Goal: Information Seeking & Learning: Learn about a topic

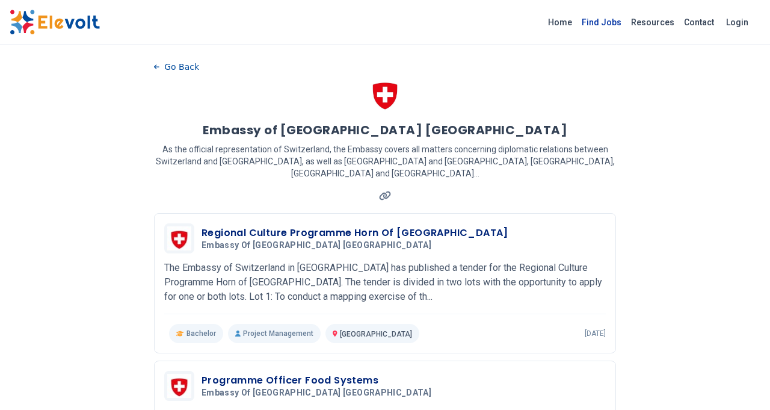
click at [605, 22] on link "Find Jobs" at bounding box center [601, 22] width 49 height 19
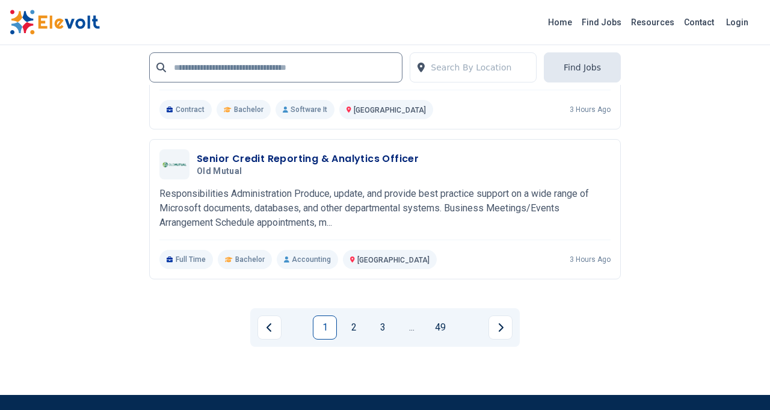
scroll to position [2768, 0]
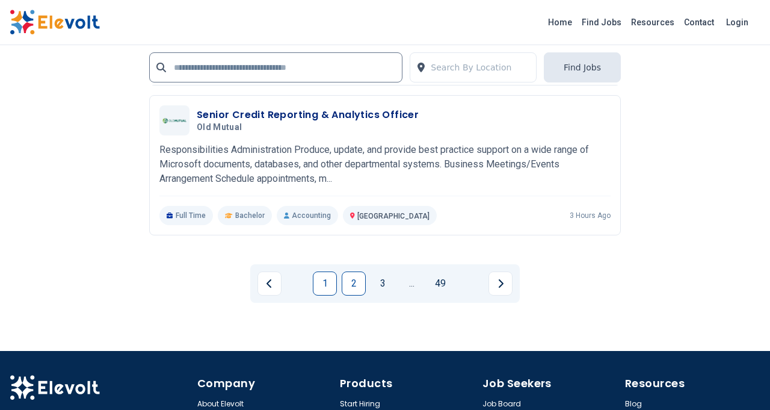
click at [353, 286] on link "2" at bounding box center [354, 283] width 24 height 24
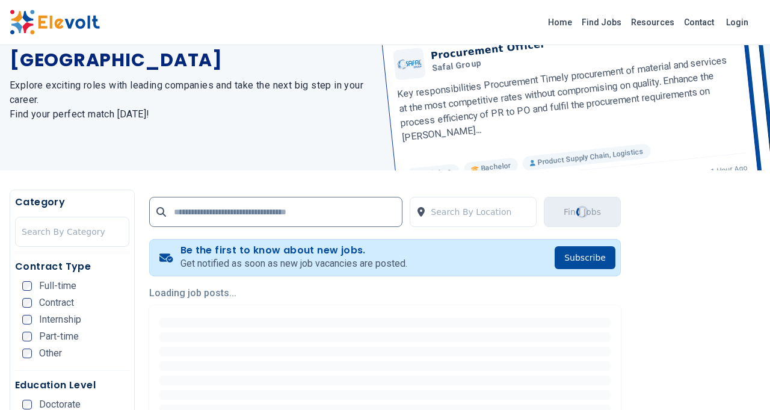
scroll to position [0, 0]
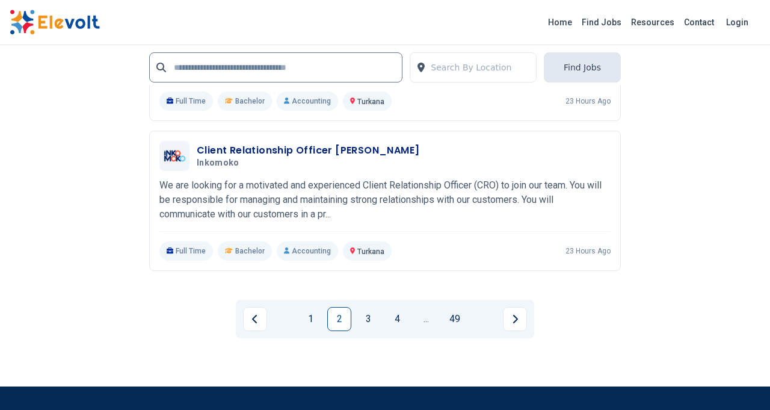
scroll to position [2772, 0]
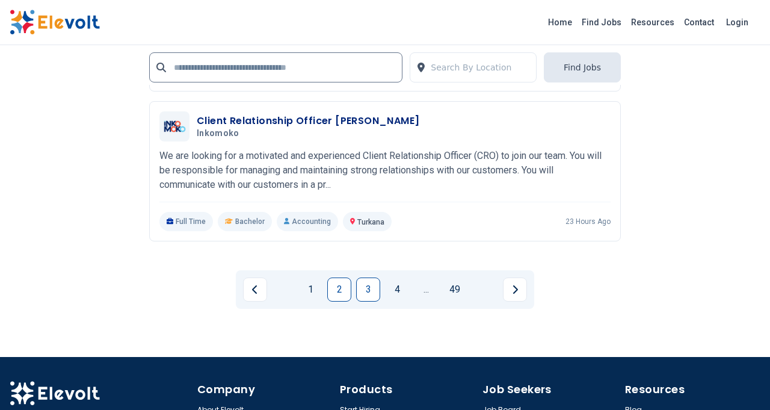
click at [366, 291] on link "3" at bounding box center [368, 289] width 24 height 24
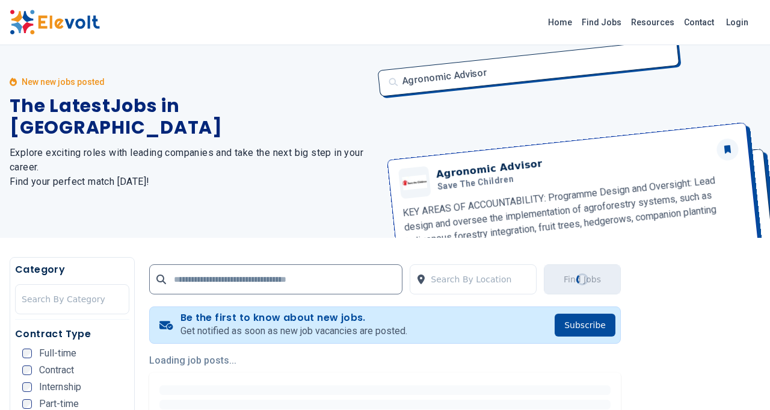
scroll to position [0, 0]
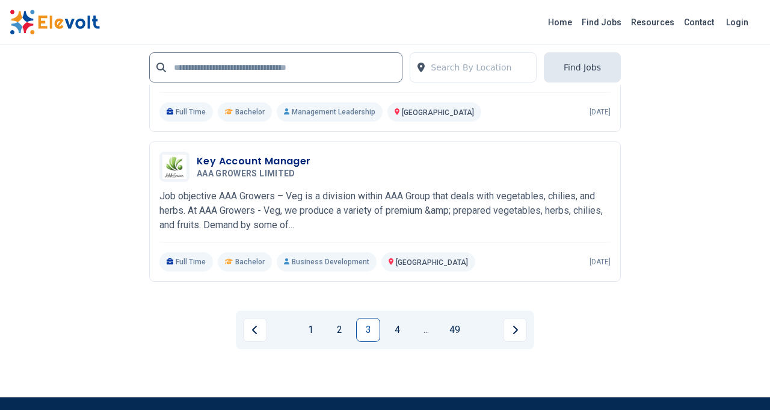
scroll to position [2651, 0]
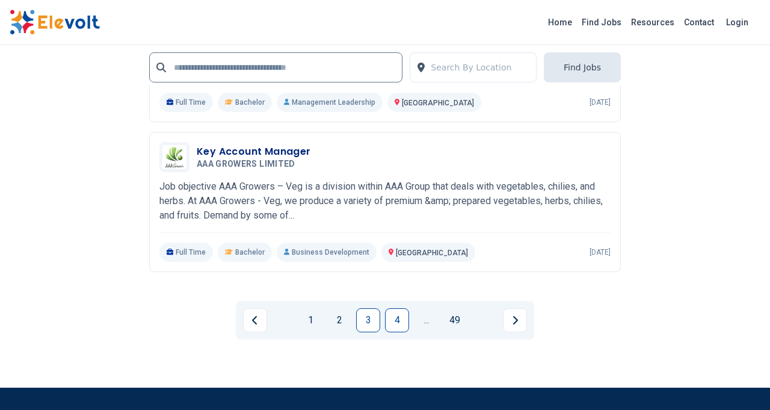
click at [395, 313] on link "4" at bounding box center [397, 320] width 24 height 24
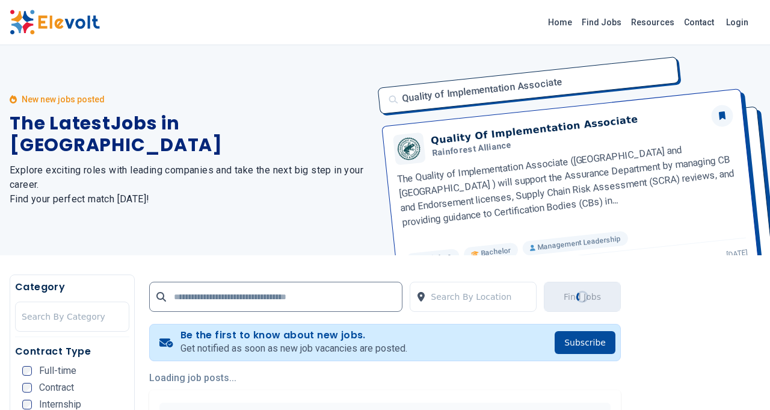
scroll to position [0, 0]
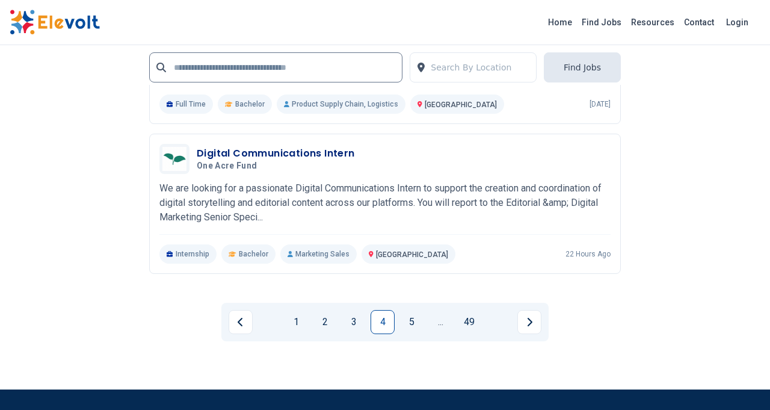
scroll to position [2760, 0]
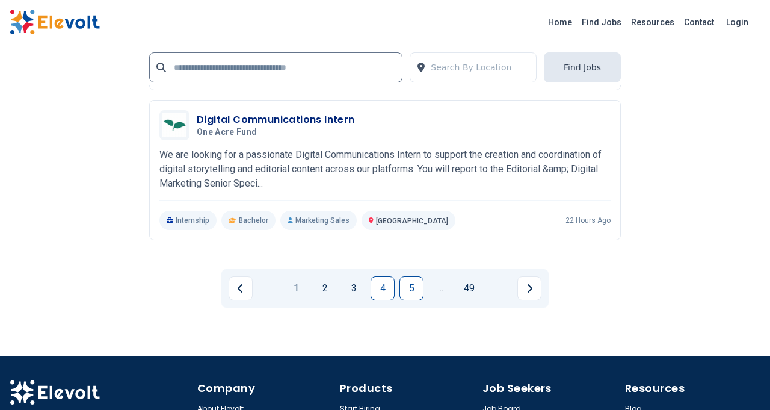
click at [410, 282] on link "5" at bounding box center [412, 288] width 24 height 24
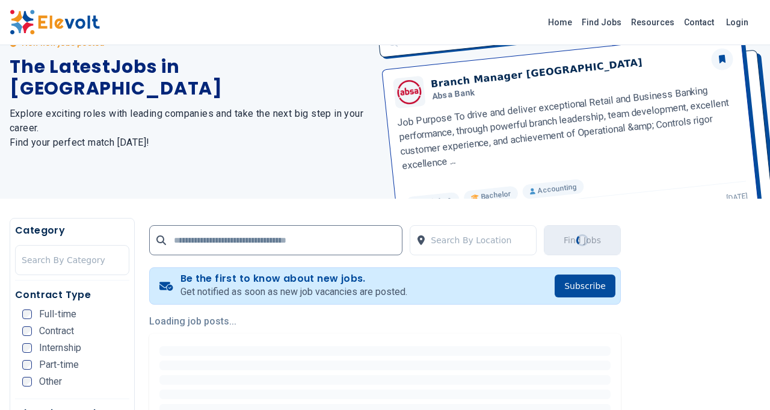
scroll to position [0, 0]
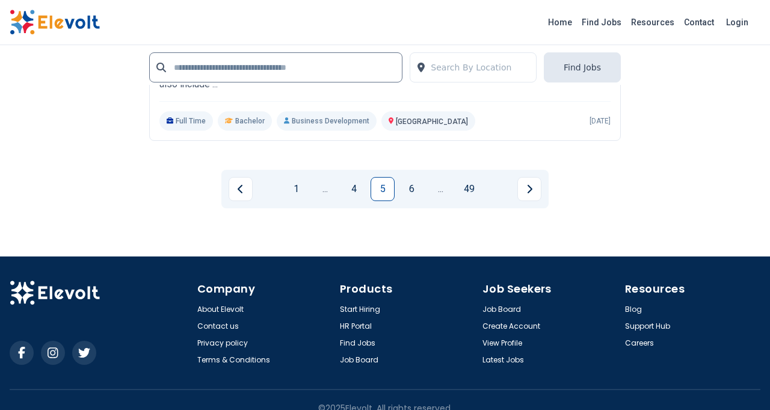
scroll to position [2888, 0]
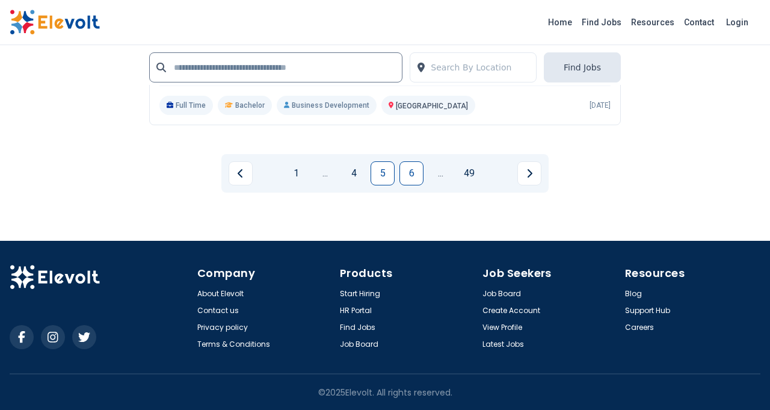
click at [410, 176] on link "6" at bounding box center [412, 173] width 24 height 24
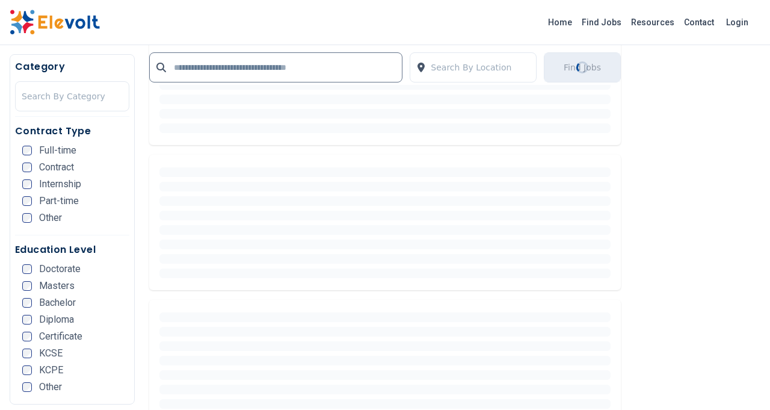
scroll to position [0, 0]
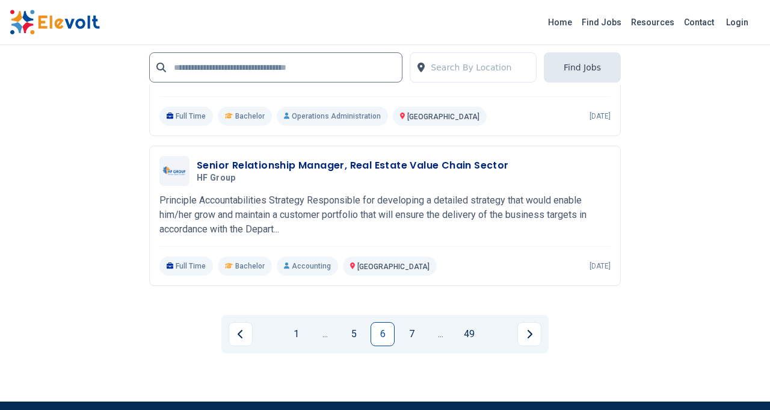
scroll to position [2762, 0]
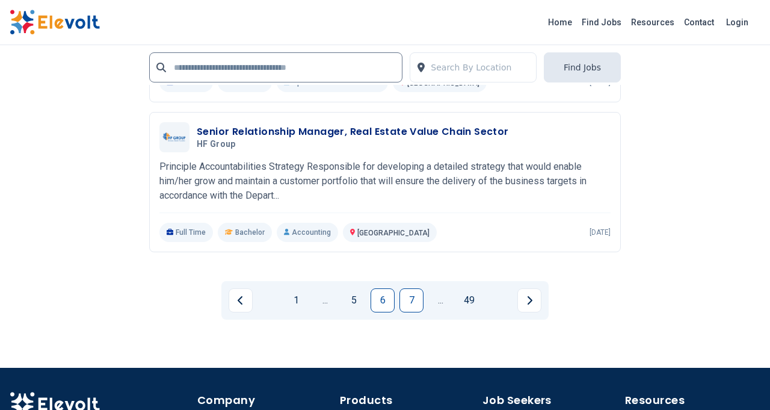
click at [411, 293] on link "7" at bounding box center [412, 300] width 24 height 24
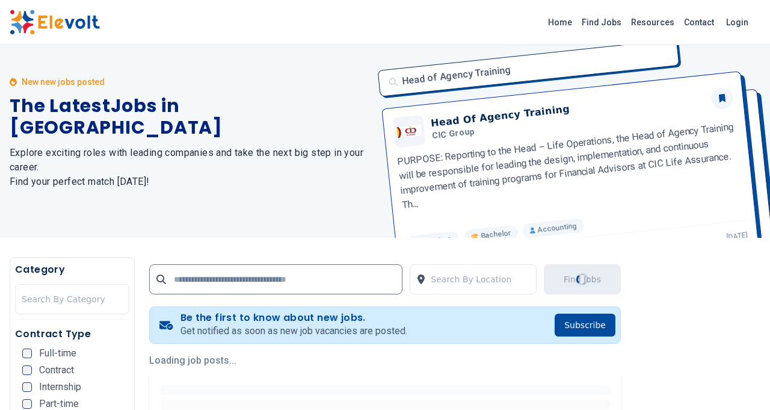
scroll to position [0, 0]
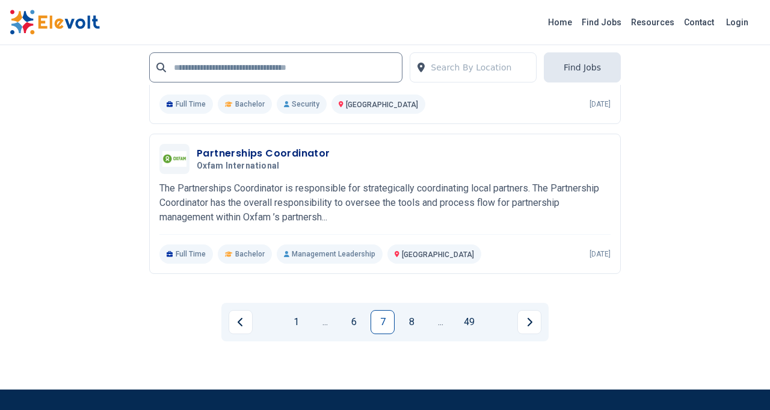
scroll to position [2609, 0]
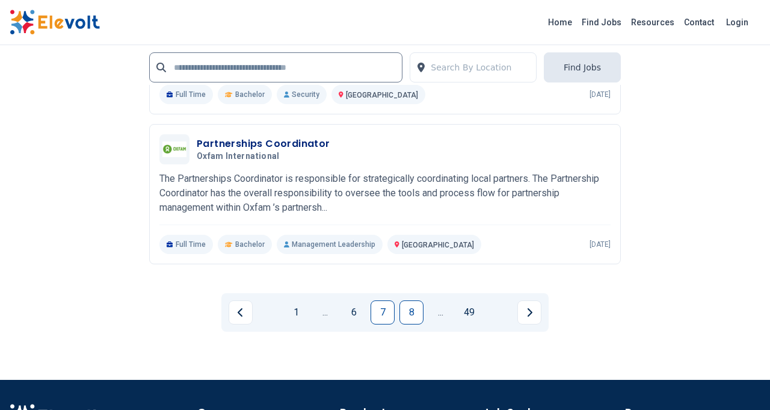
click at [409, 320] on link "8" at bounding box center [412, 312] width 24 height 24
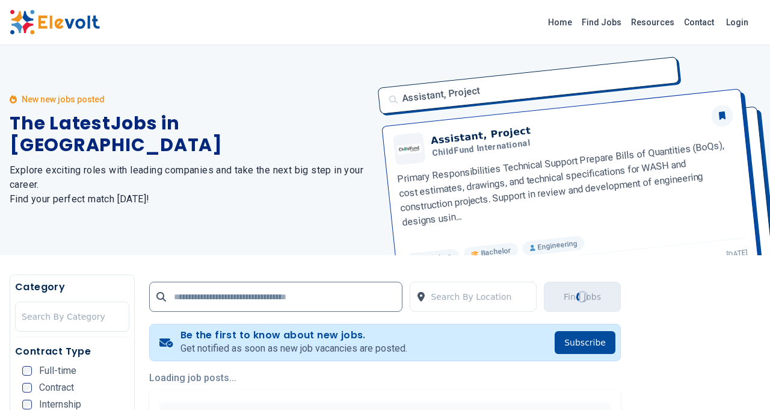
scroll to position [0, 0]
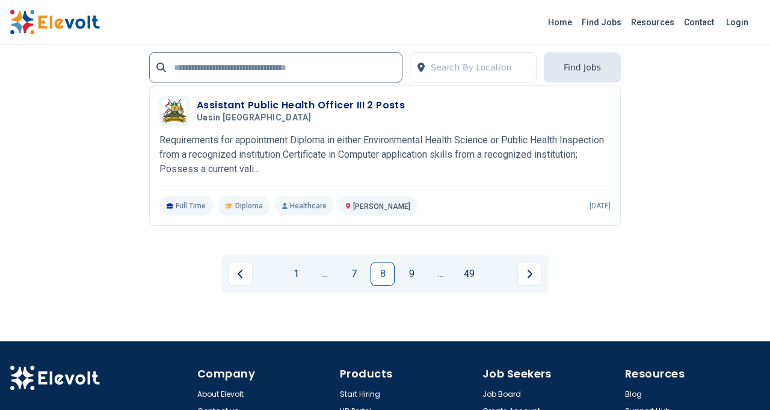
scroll to position [2661, 0]
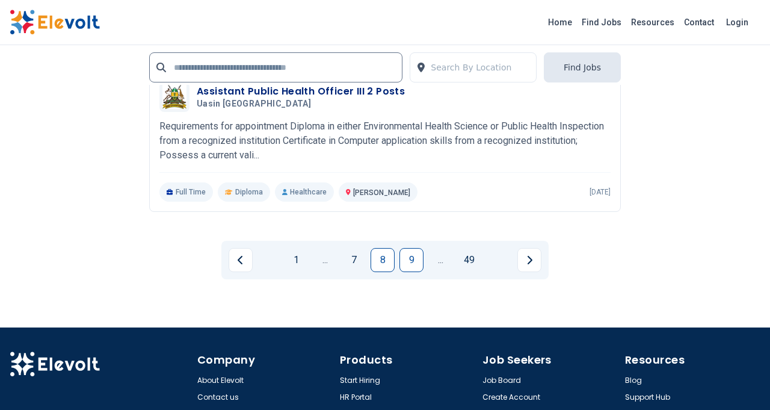
click at [413, 257] on link "9" at bounding box center [412, 260] width 24 height 24
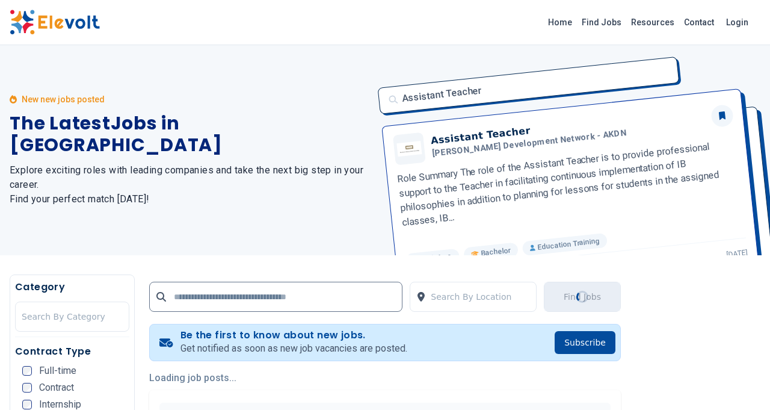
scroll to position [0, 0]
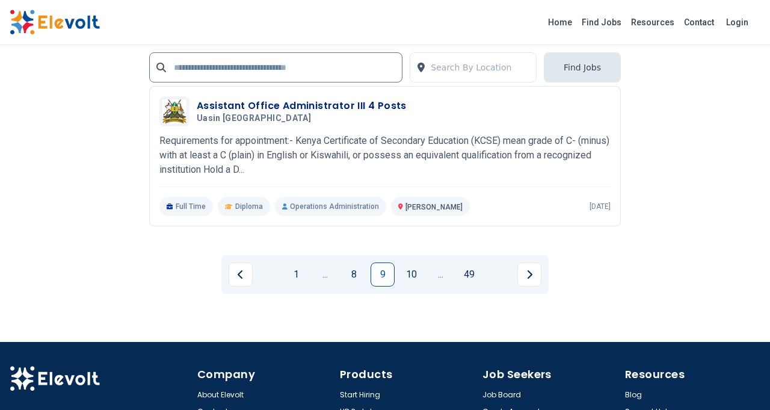
scroll to position [2637, 0]
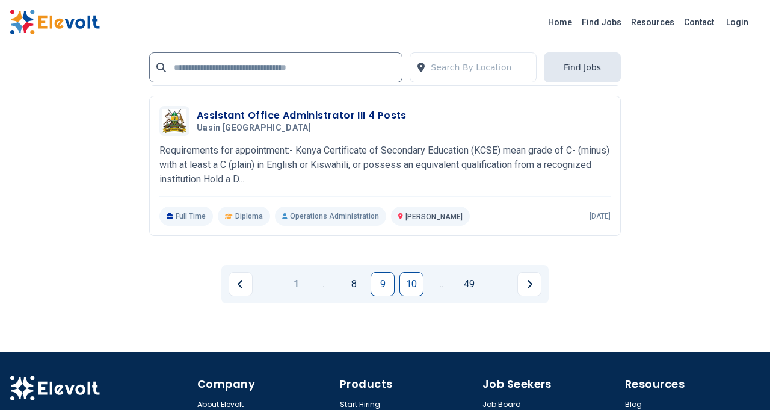
click at [411, 286] on link "10" at bounding box center [412, 284] width 24 height 24
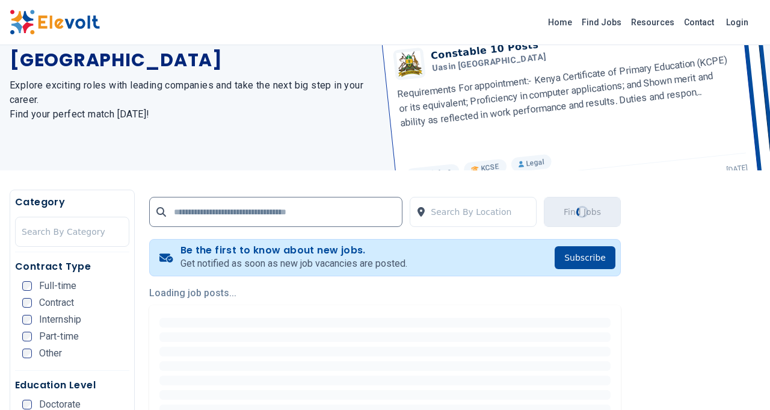
scroll to position [0, 0]
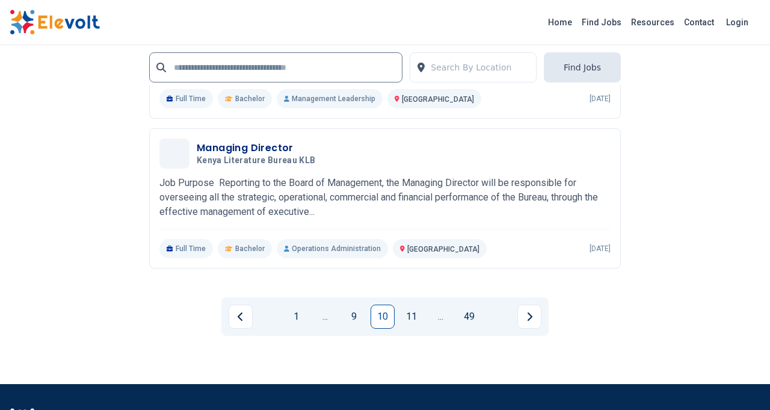
scroll to position [2659, 0]
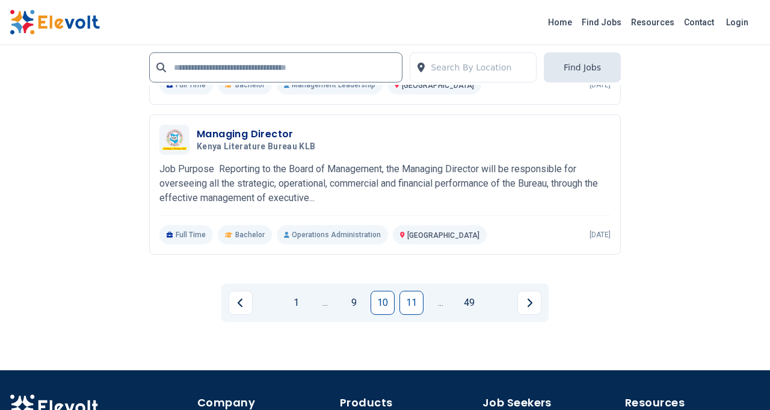
click at [406, 304] on link "11" at bounding box center [412, 303] width 24 height 24
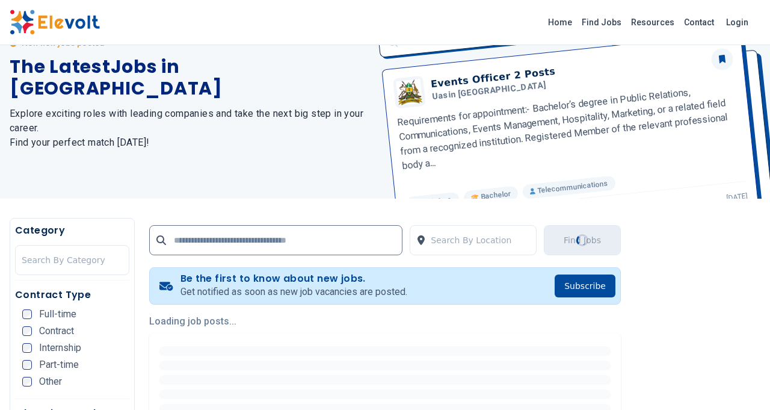
scroll to position [0, 0]
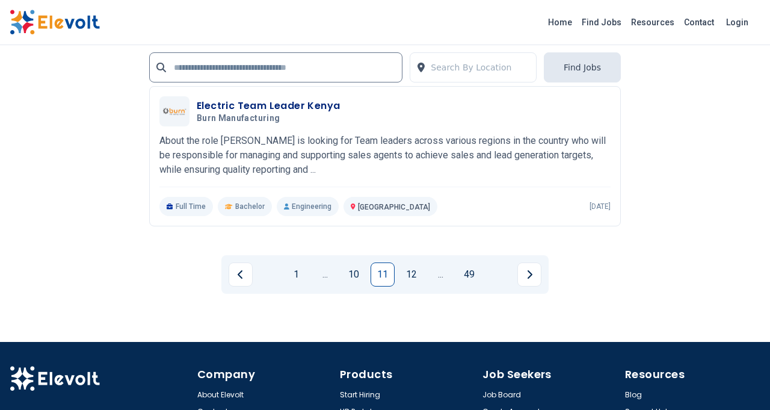
scroll to position [2478, 0]
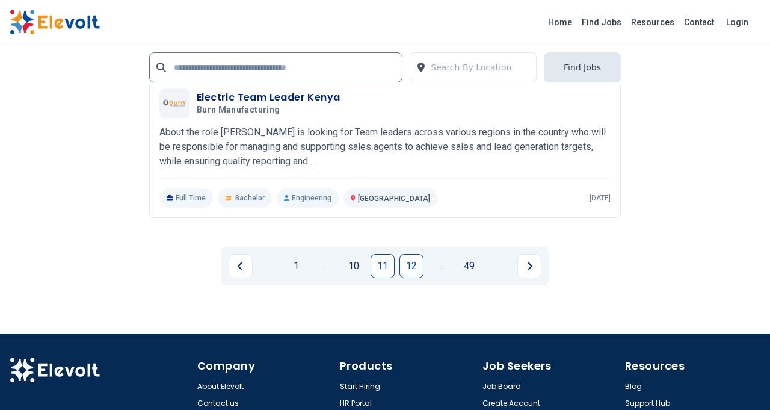
click at [409, 274] on link "12" at bounding box center [412, 266] width 24 height 24
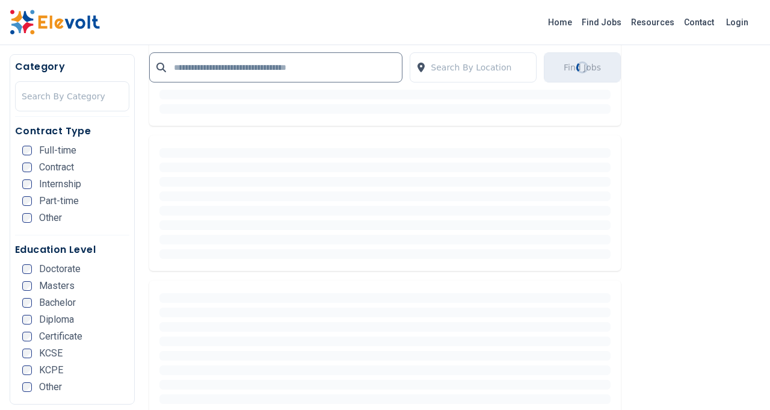
scroll to position [0, 0]
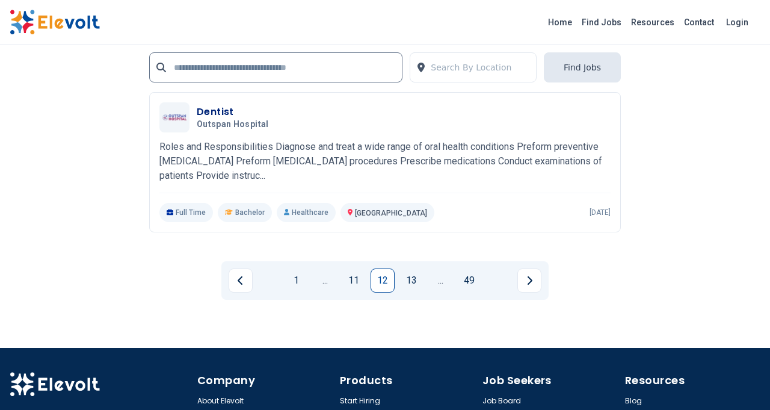
scroll to position [2716, 0]
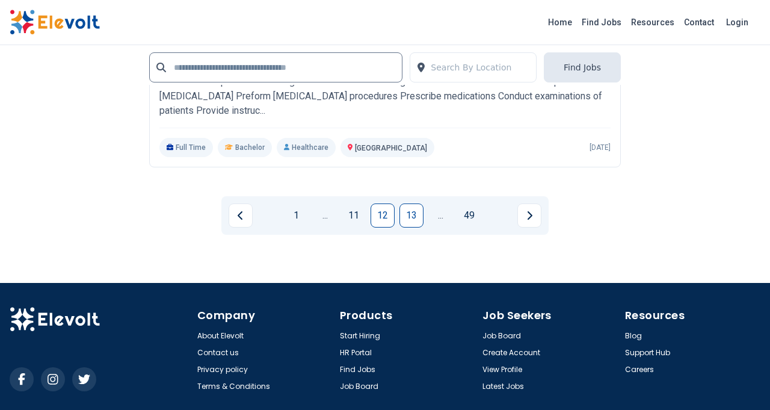
click at [410, 210] on link "13" at bounding box center [412, 215] width 24 height 24
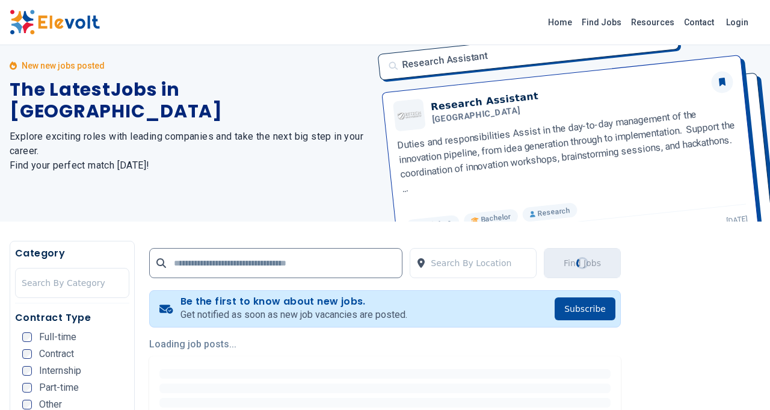
scroll to position [0, 0]
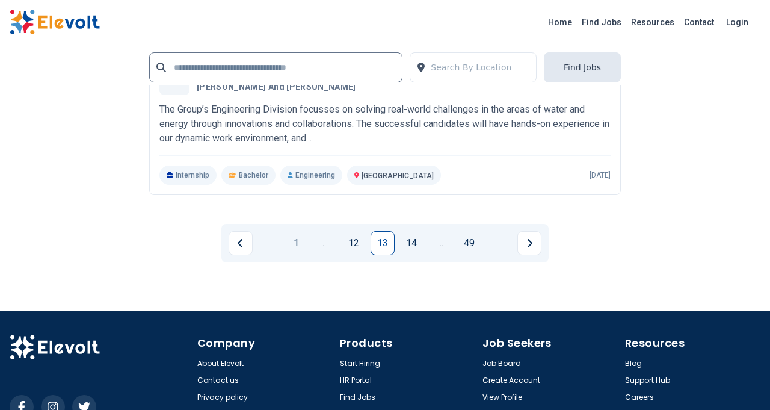
scroll to position [2607, 0]
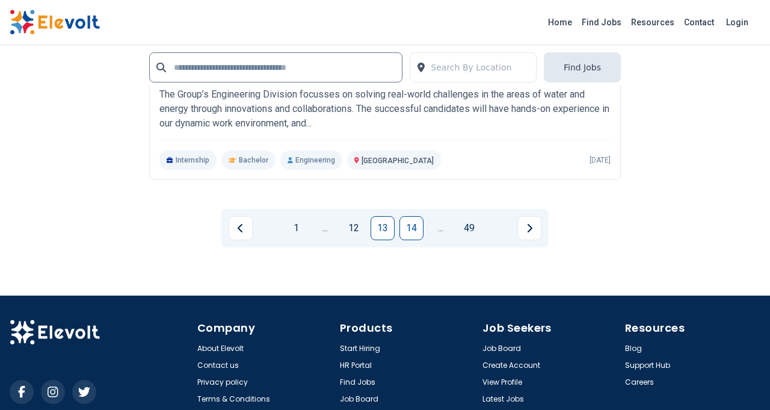
click at [413, 233] on link "14" at bounding box center [412, 228] width 24 height 24
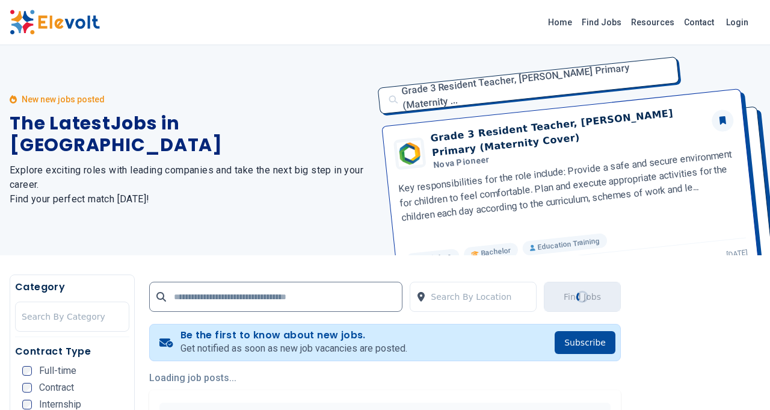
scroll to position [0, 0]
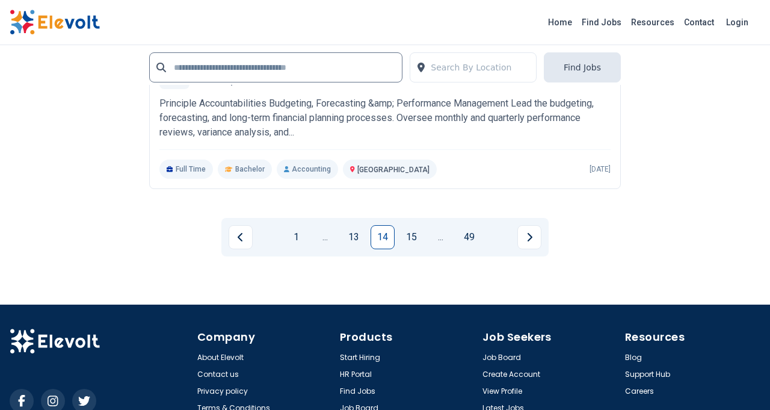
scroll to position [2621, 0]
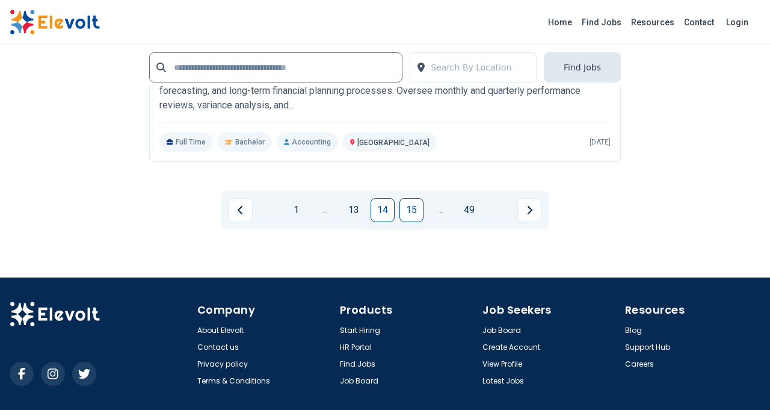
click at [415, 218] on link "15" at bounding box center [412, 210] width 24 height 24
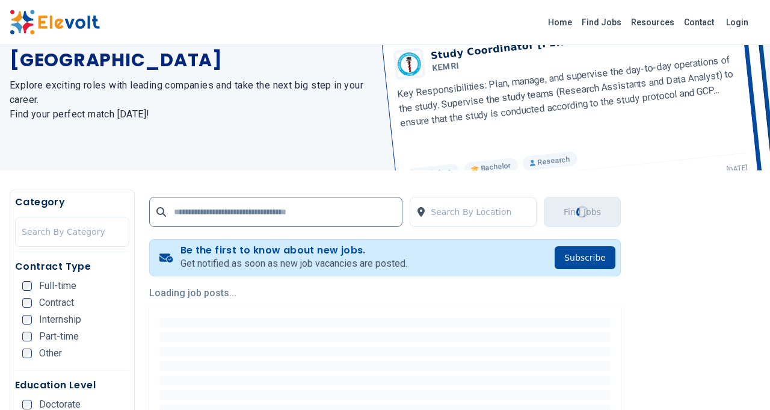
scroll to position [0, 0]
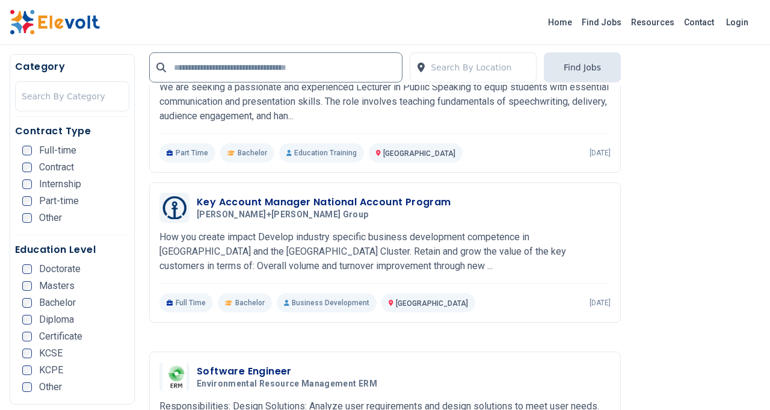
scroll to position [1440, 0]
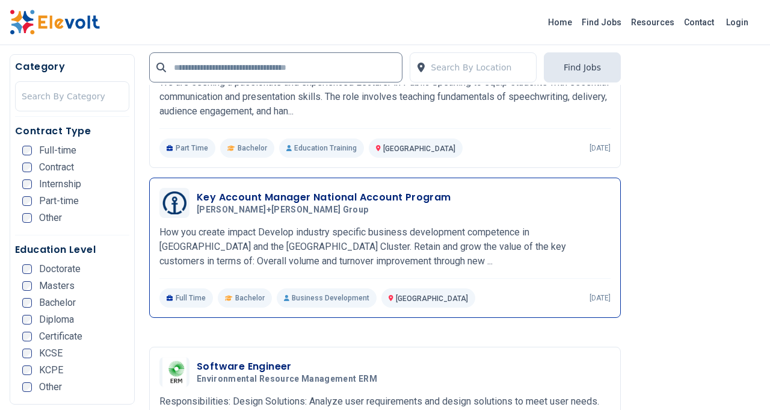
click at [388, 196] on h3 "Key Account Manager National Account Program" at bounding box center [324, 197] width 255 height 14
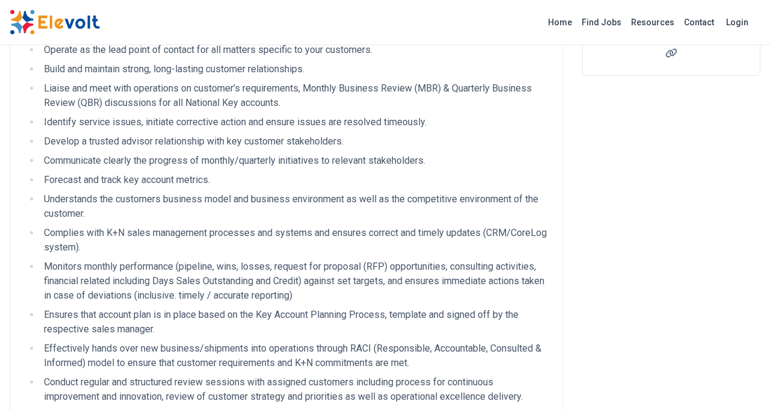
scroll to position [323, 0]
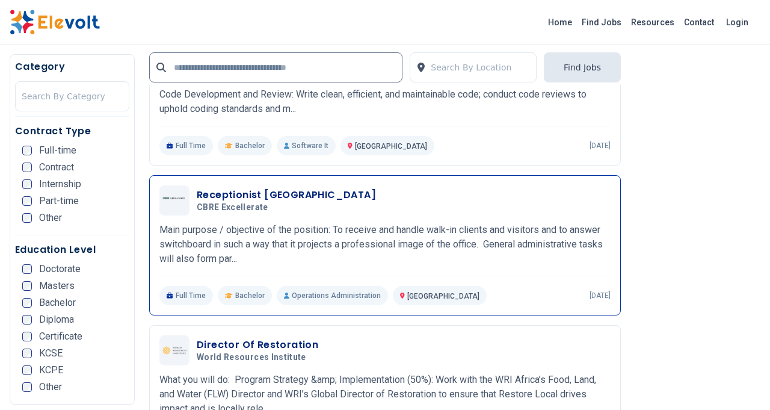
scroll to position [1848, 0]
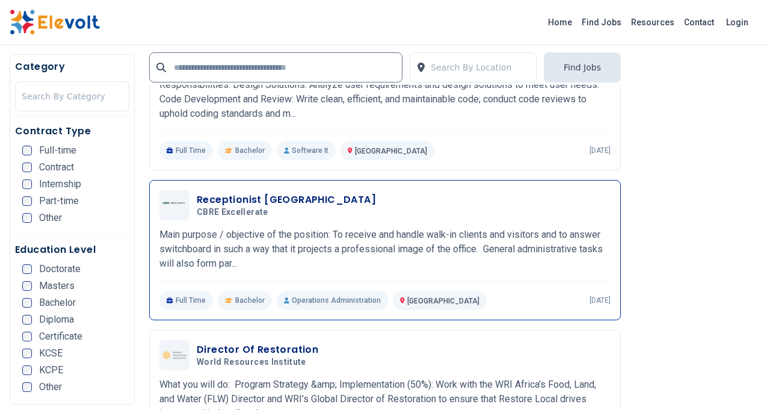
click at [302, 268] on p "Main purpose / objective of the position: To receive and handle walk-in clients…" at bounding box center [384, 248] width 451 height 43
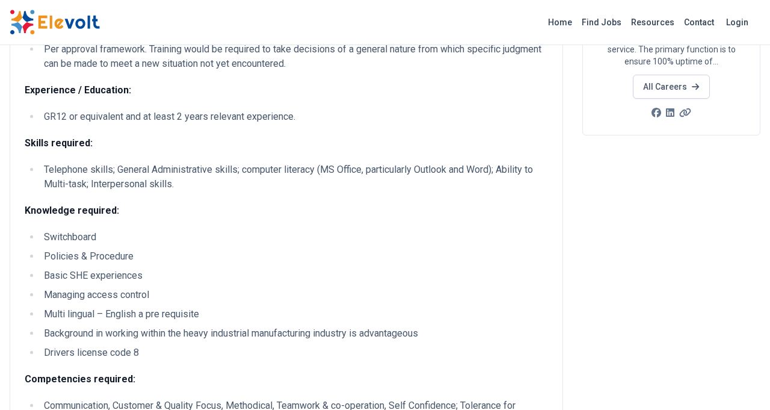
scroll to position [205, 0]
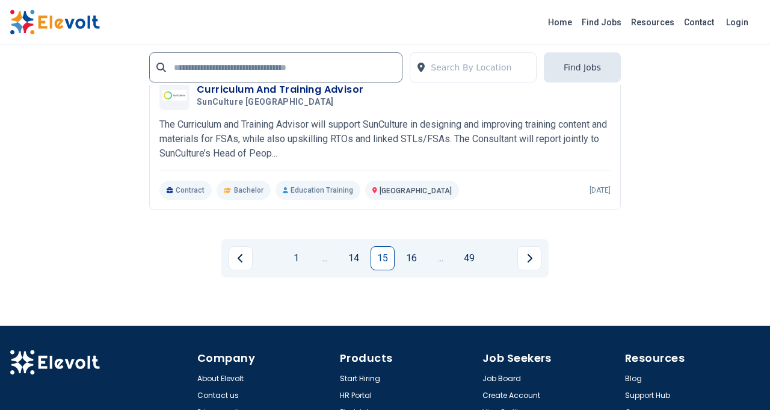
scroll to position [2799, 0]
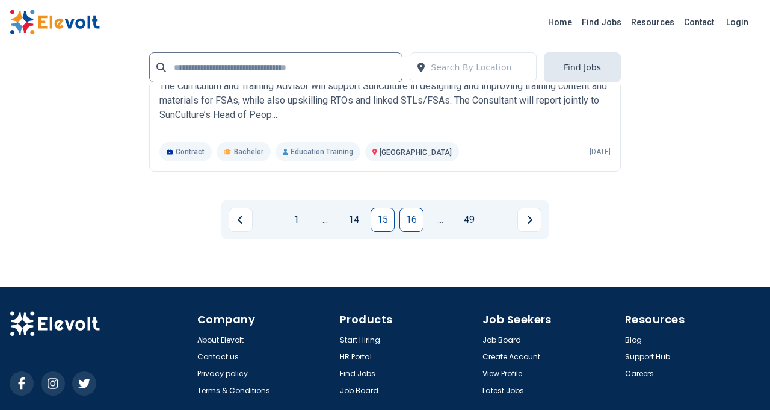
click at [412, 224] on link "16" at bounding box center [412, 220] width 24 height 24
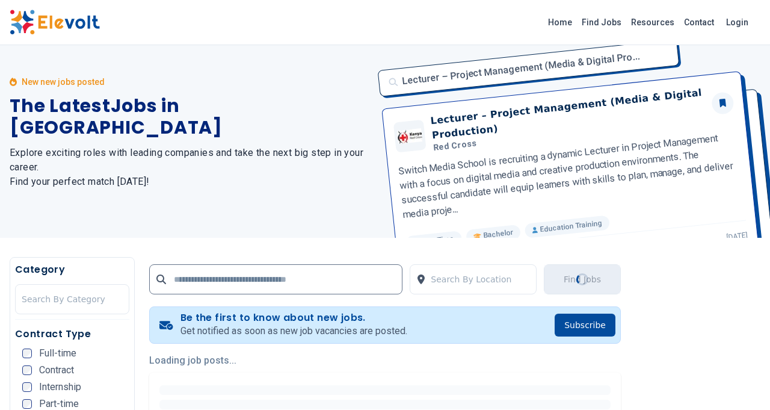
scroll to position [0, 0]
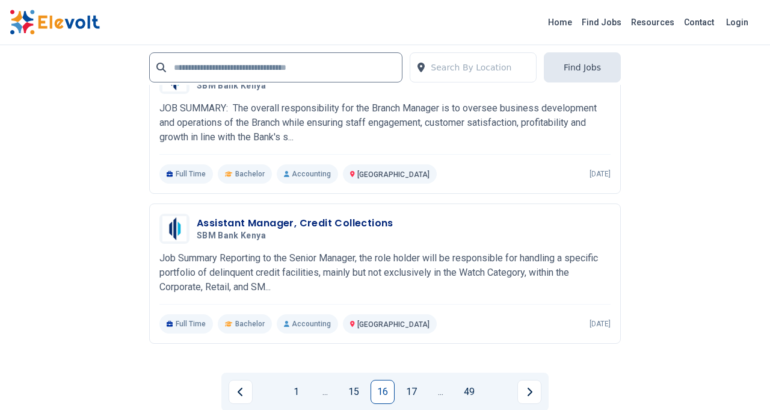
scroll to position [2501, 0]
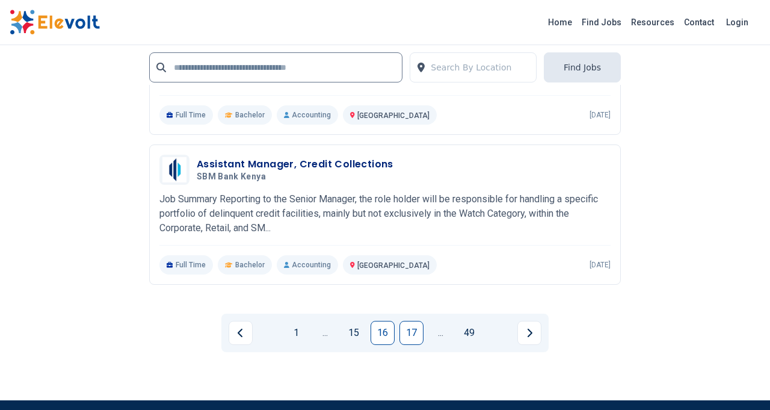
click at [410, 337] on link "17" at bounding box center [412, 333] width 24 height 24
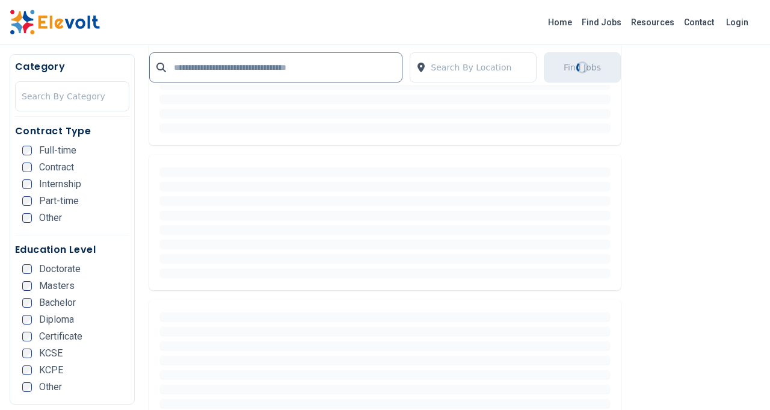
scroll to position [0, 0]
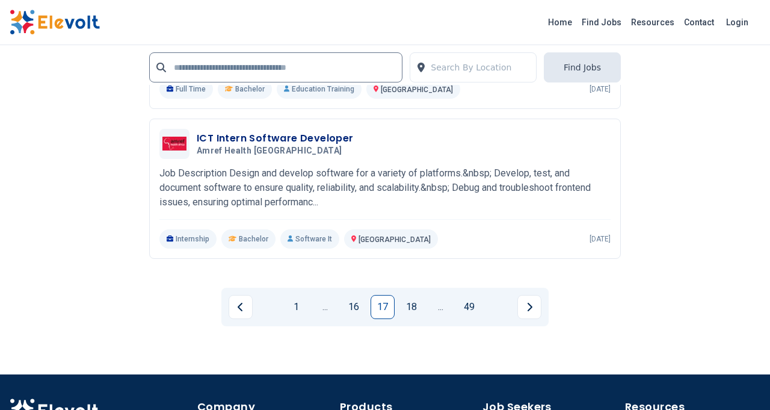
scroll to position [2744, 0]
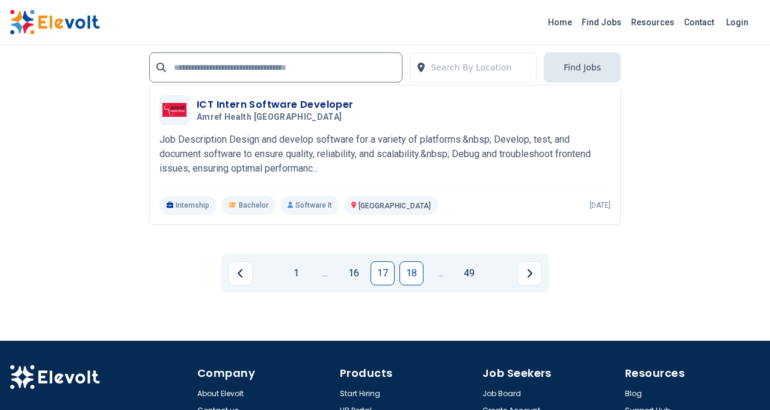
click at [410, 277] on link "18" at bounding box center [412, 273] width 24 height 24
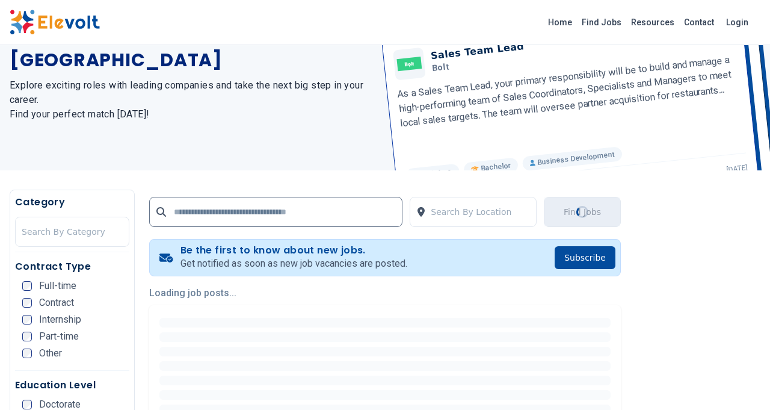
scroll to position [0, 0]
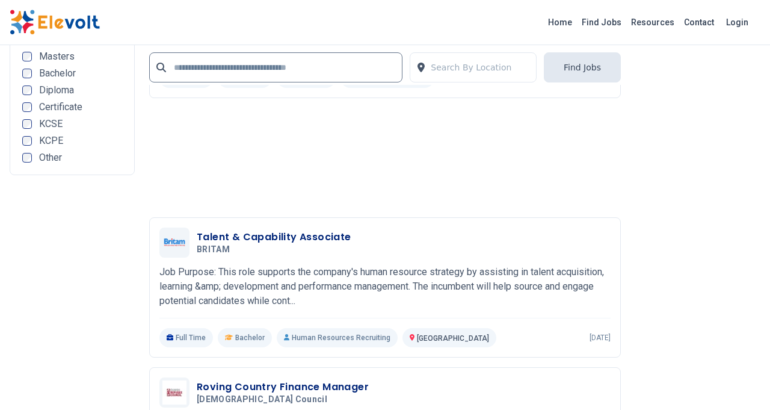
scroll to position [2801, 0]
